Goal: Find specific page/section: Find specific page/section

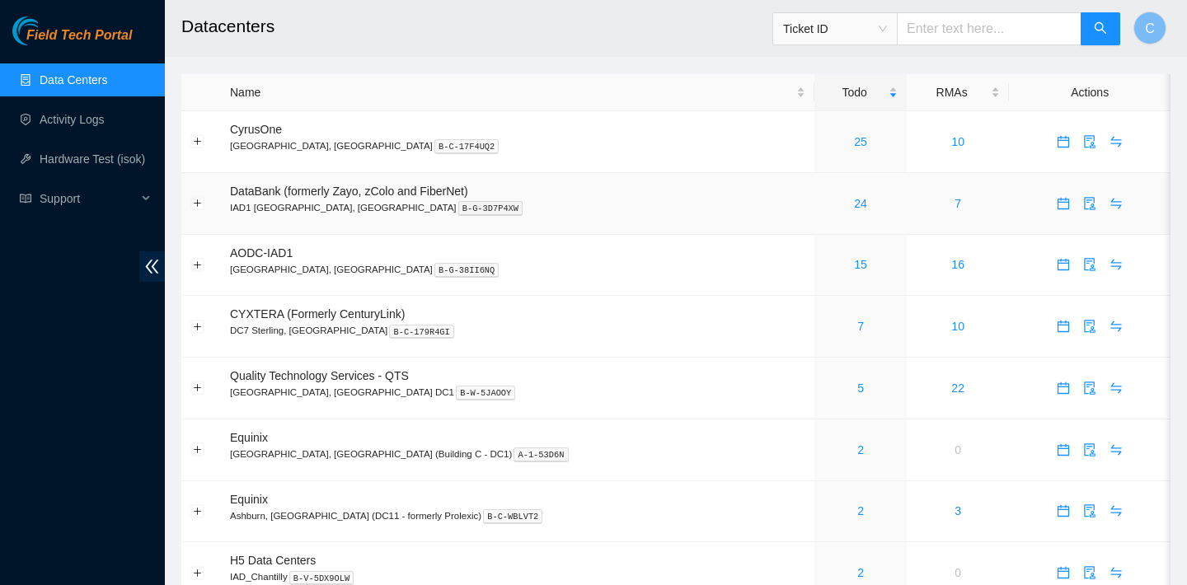
scroll to position [253, 0]
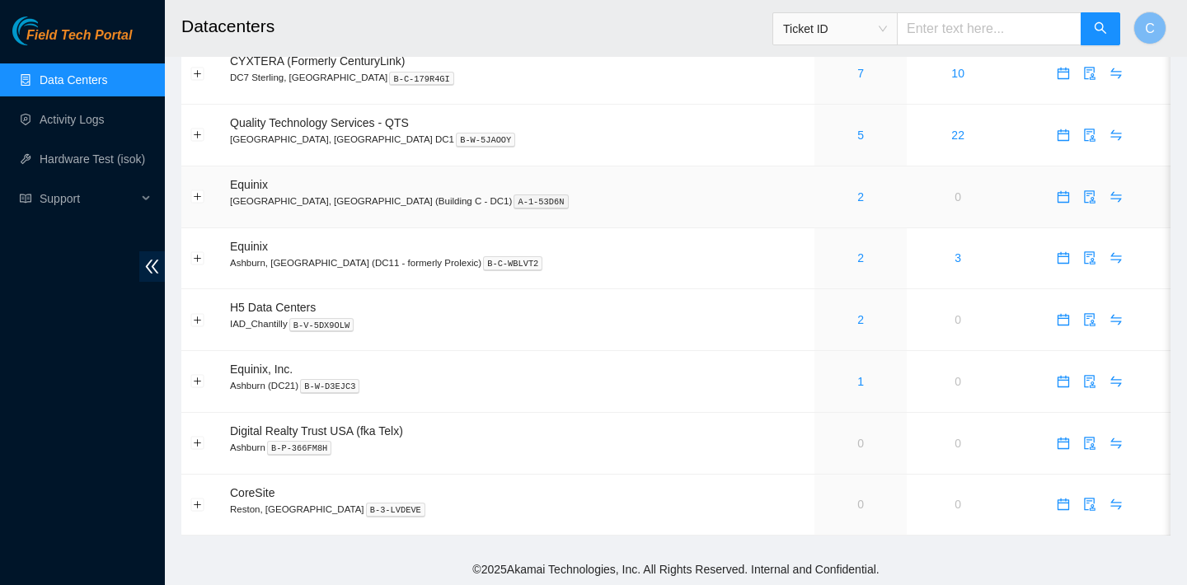
click at [823, 190] on div "2" at bounding box center [860, 197] width 74 height 18
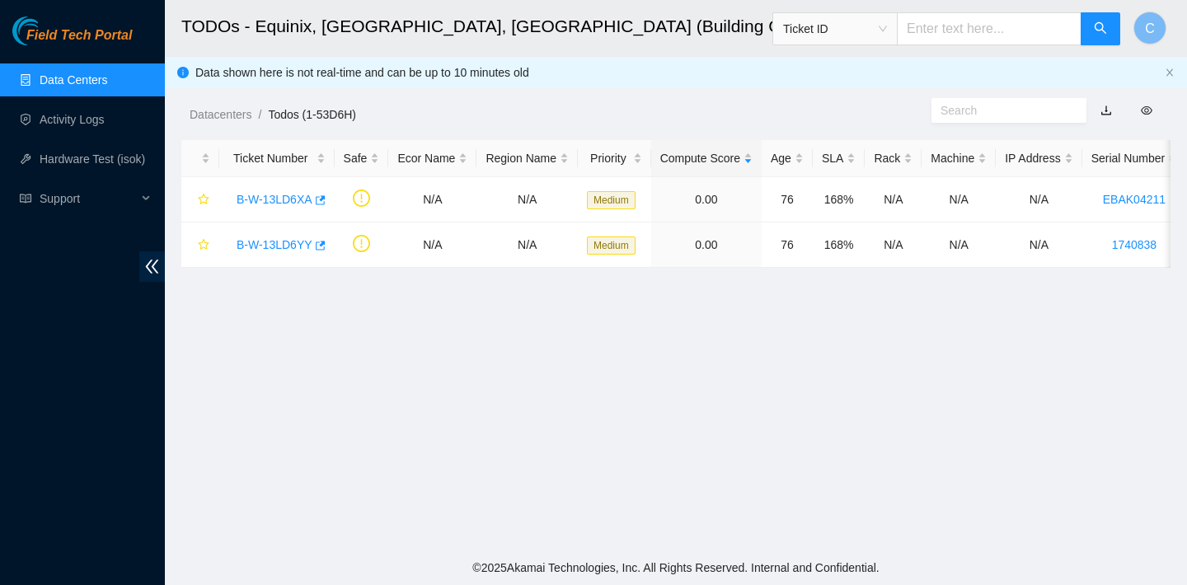
scroll to position [253, 0]
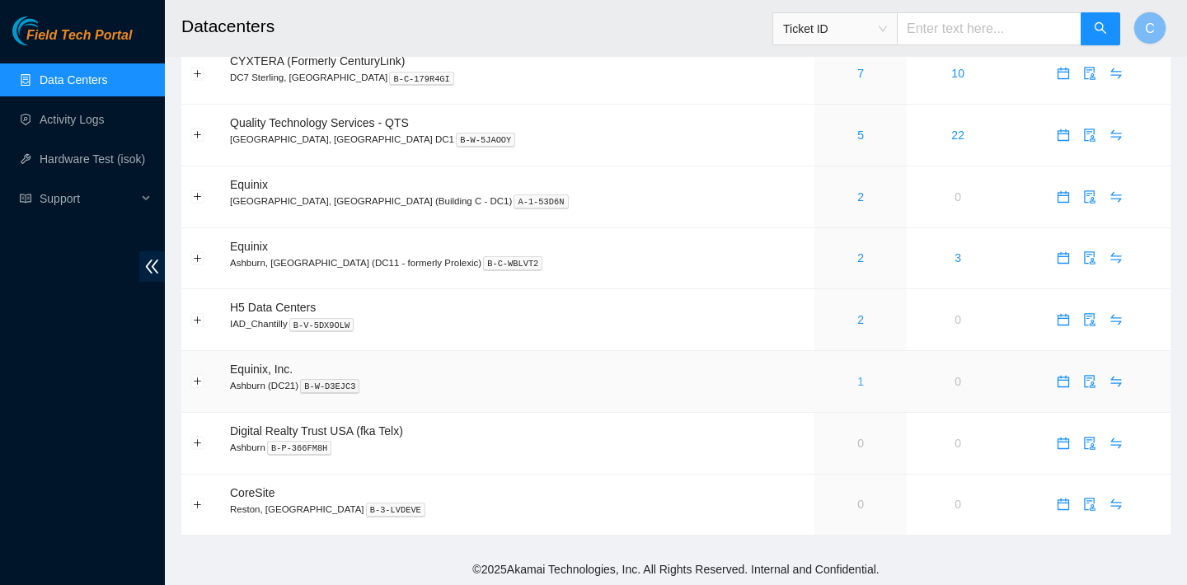
click at [857, 379] on link "1" at bounding box center [860, 381] width 7 height 13
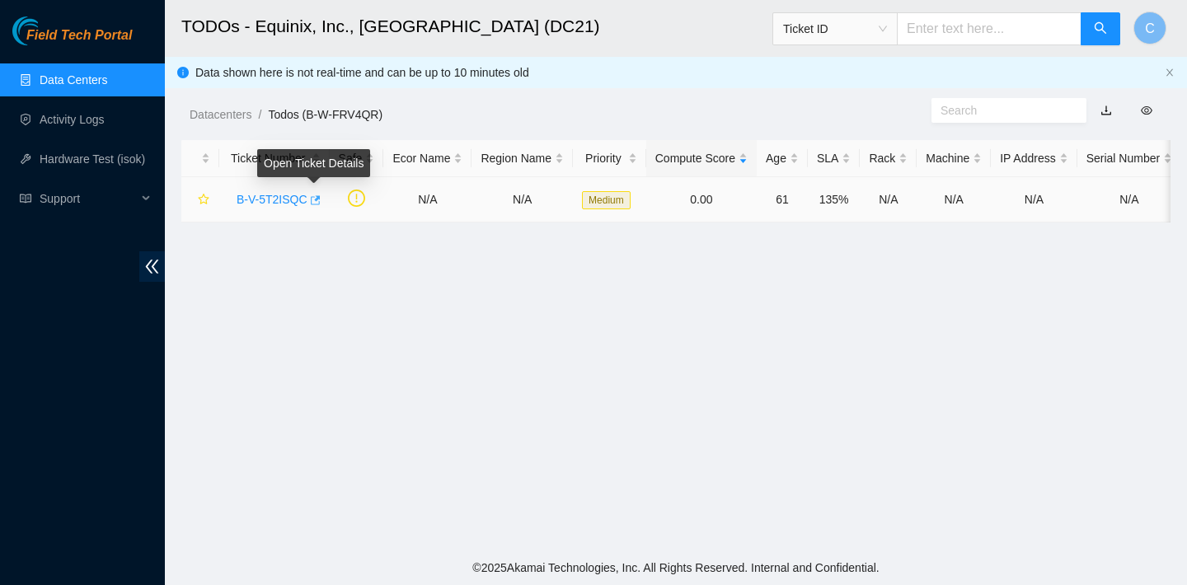
click at [318, 197] on icon "button" at bounding box center [314, 200] width 12 height 12
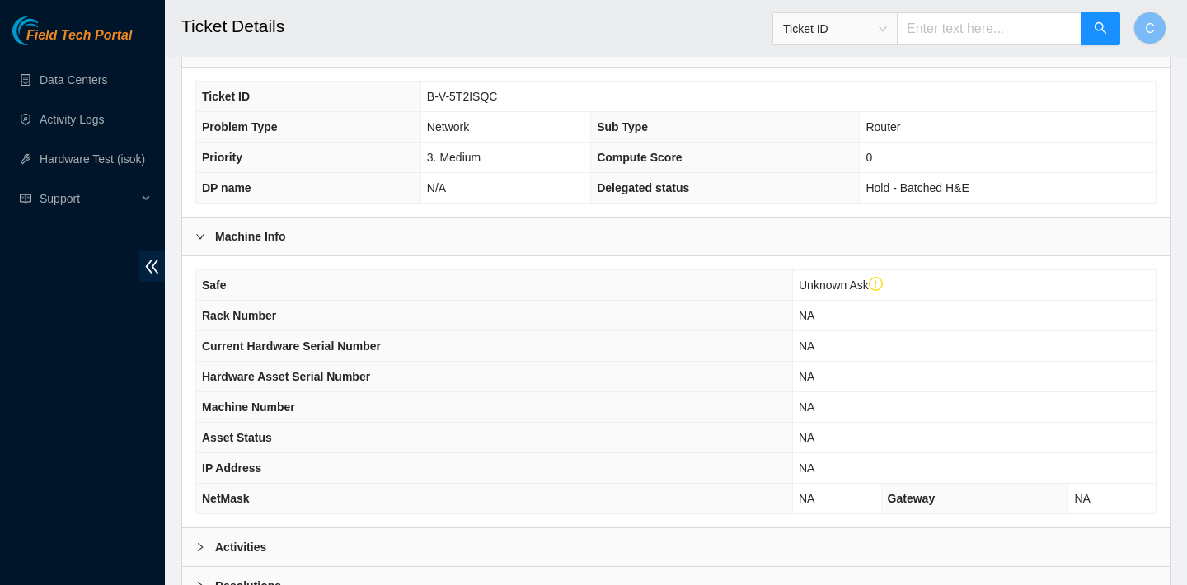
scroll to position [492, 0]
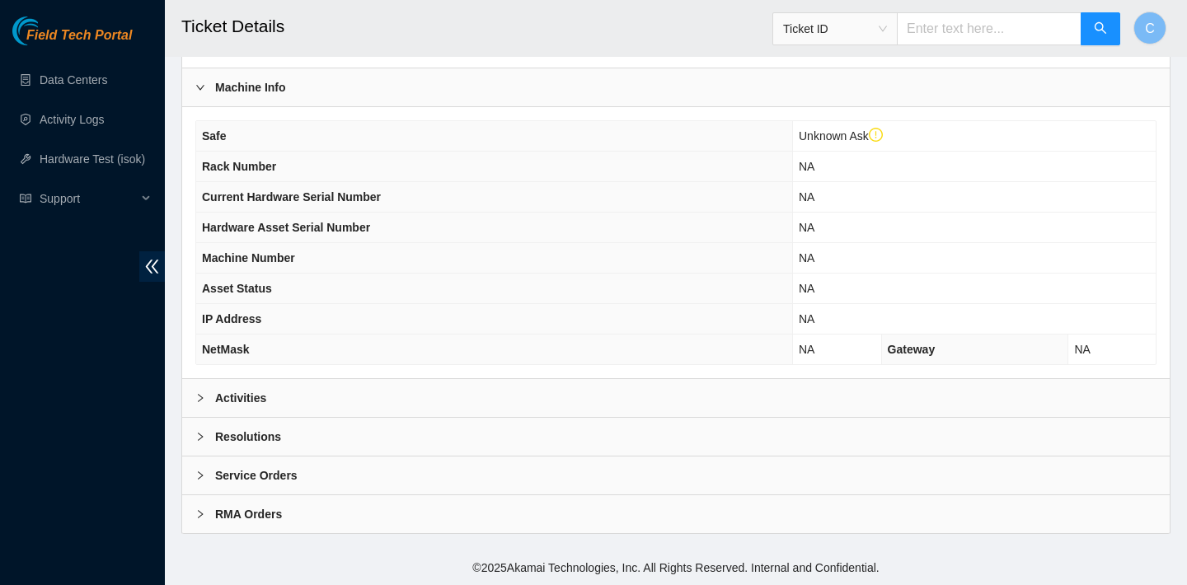
click at [716, 391] on div "Activities" at bounding box center [675, 398] width 987 height 38
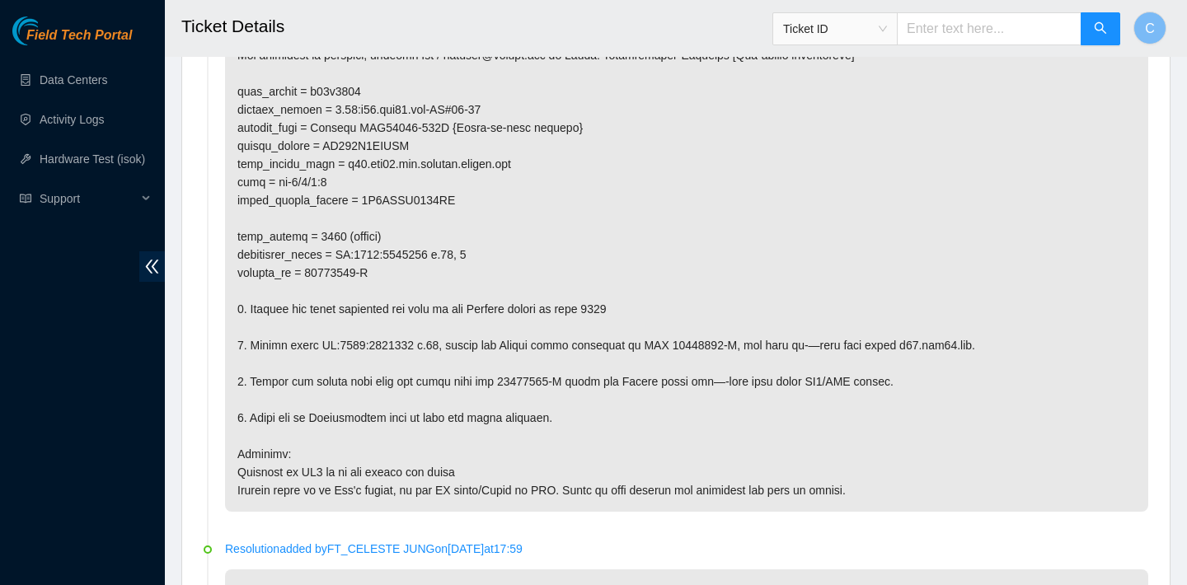
scroll to position [976, 0]
